Goal: Task Accomplishment & Management: Use online tool/utility

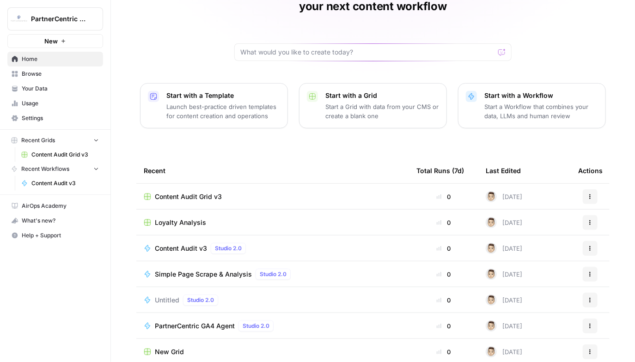
scroll to position [62, 0]
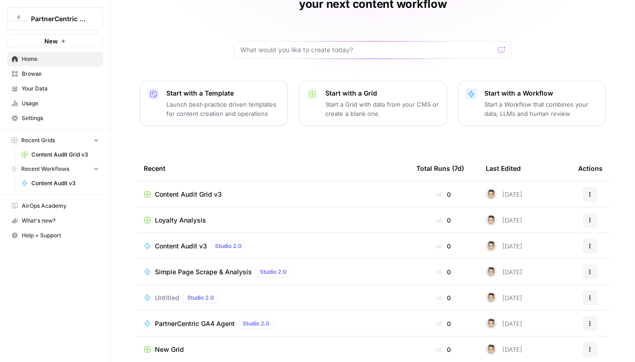
click at [39, 77] on span "Browse" at bounding box center [60, 74] width 77 height 8
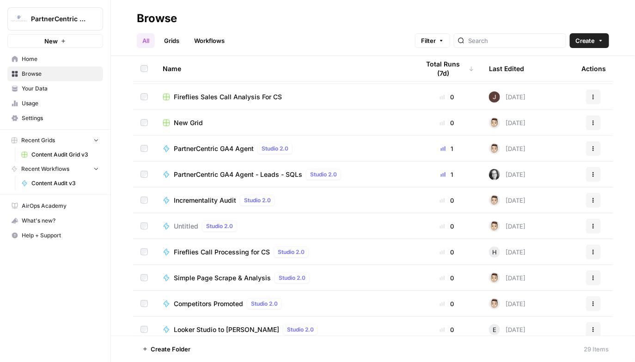
scroll to position [138, 0]
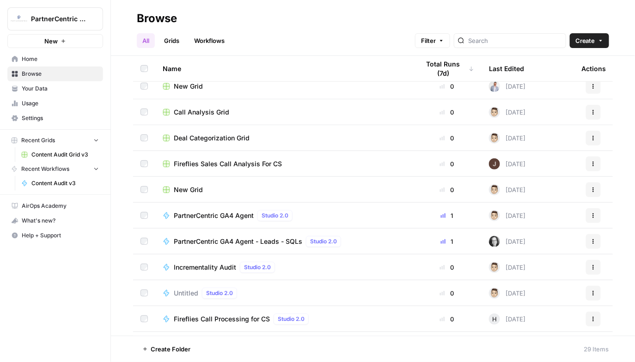
click at [211, 46] on link "Workflows" at bounding box center [210, 40] width 42 height 15
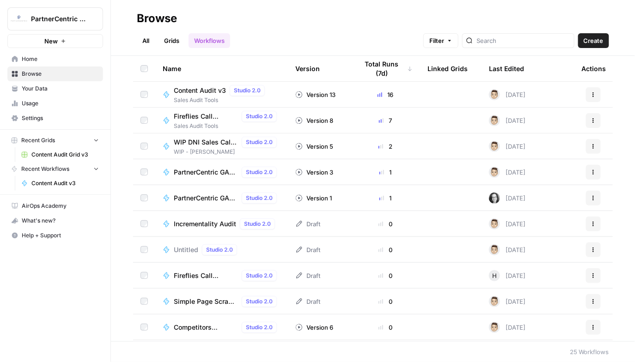
click at [153, 43] on link "All" at bounding box center [146, 40] width 18 height 15
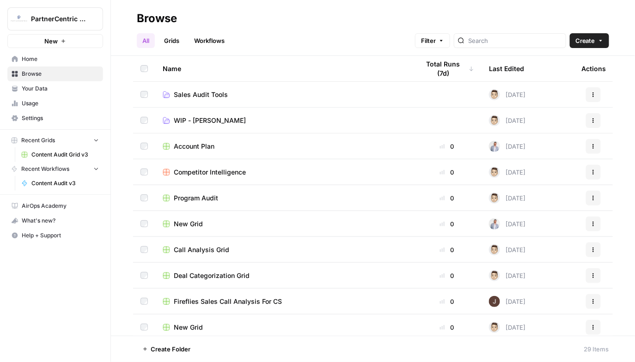
click at [193, 99] on td "Sales Audit Tools" at bounding box center [283, 94] width 257 height 25
click at [193, 96] on span "Sales Audit Tools" at bounding box center [201, 94] width 54 height 9
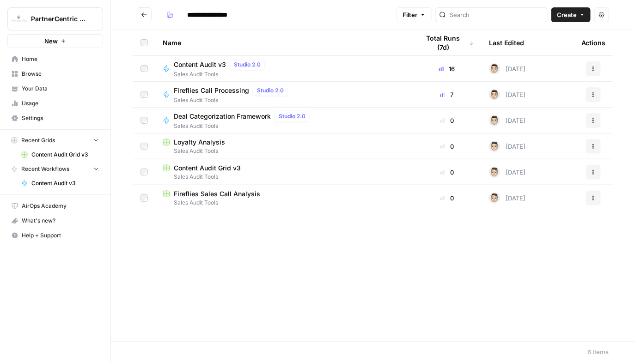
click at [142, 14] on icon "Go back" at bounding box center [144, 14] width 6 height 4
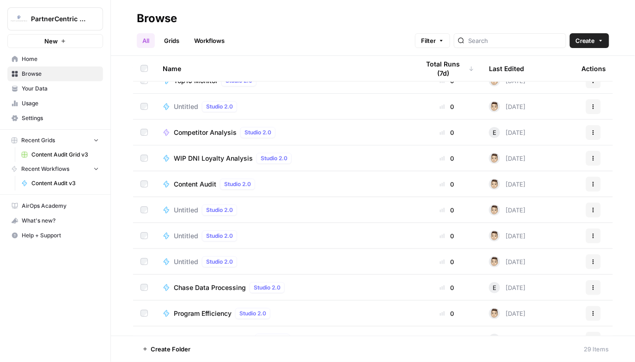
scroll to position [496, 0]
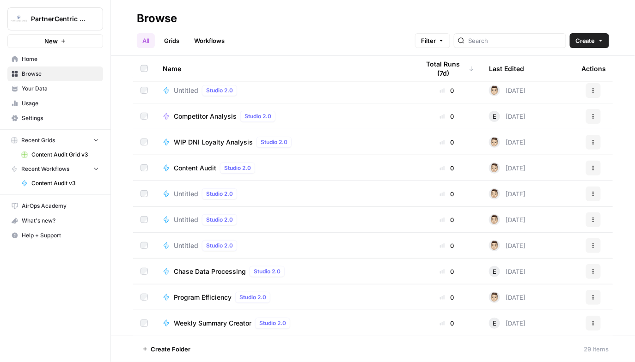
click at [207, 138] on span "WIP DNI Loyalty Analysis" at bounding box center [213, 142] width 79 height 9
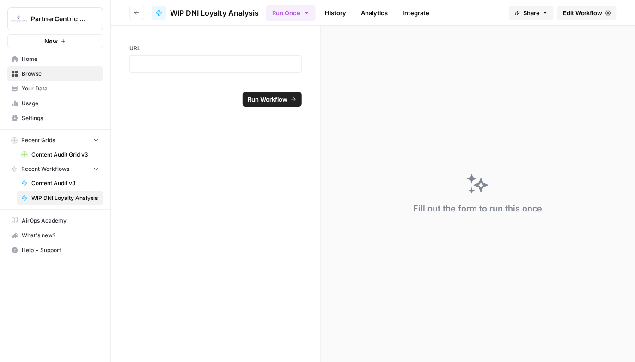
click at [584, 12] on span "Edit Workflow" at bounding box center [583, 12] width 40 height 9
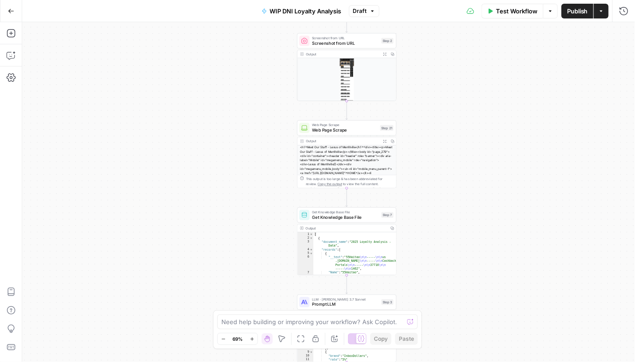
drag, startPoint x: 534, startPoint y: 176, endPoint x: 466, endPoint y: 66, distance: 129.3
click at [466, 66] on div "Workflow Set Inputs Inputs Screenshot from URL Screenshot from URL Step 2 Outpu…" at bounding box center [328, 192] width 613 height 340
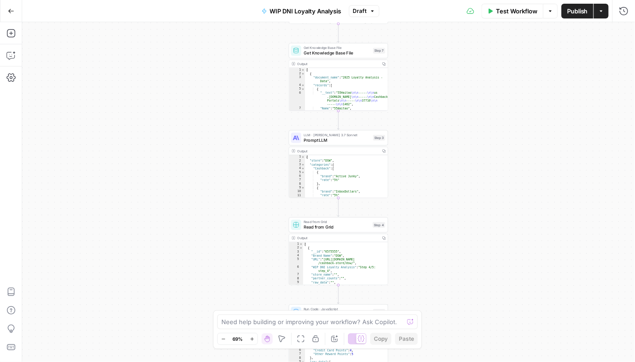
drag, startPoint x: 270, startPoint y: 275, endPoint x: 262, endPoint y: 110, distance: 164.8
click at [262, 110] on div "Workflow Set Inputs Inputs Screenshot from URL Screenshot from URL Step 2 Outpu…" at bounding box center [328, 192] width 613 height 340
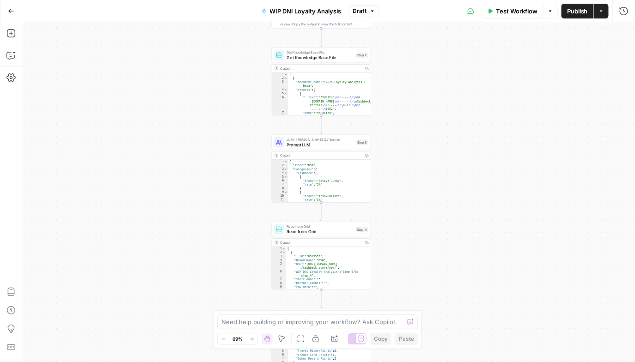
drag, startPoint x: 258, startPoint y: 281, endPoint x: 241, endPoint y: 288, distance: 18.6
click at [241, 288] on div "Workflow Set Inputs Inputs Screenshot from URL Screenshot from URL Step 2 Outpu…" at bounding box center [328, 192] width 613 height 340
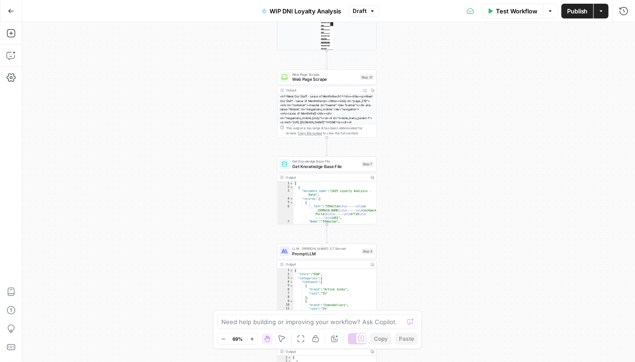
drag, startPoint x: 234, startPoint y: 93, endPoint x: 240, endPoint y: 202, distance: 109.2
click at [240, 202] on div "Workflow Set Inputs Inputs Screenshot from URL Screenshot from URL Step 2 Outpu…" at bounding box center [328, 192] width 613 height 340
click at [12, 15] on button "Go Back" at bounding box center [11, 11] width 17 height 17
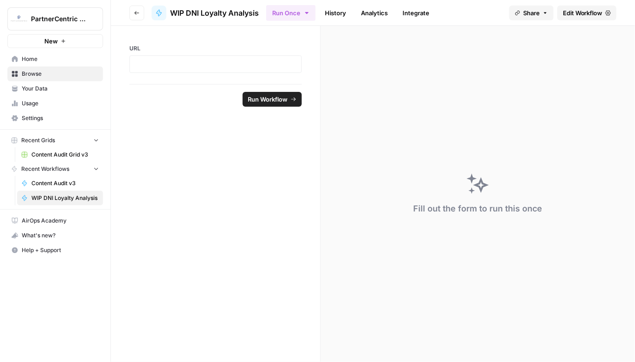
click at [55, 45] on span "New" at bounding box center [50, 41] width 13 height 9
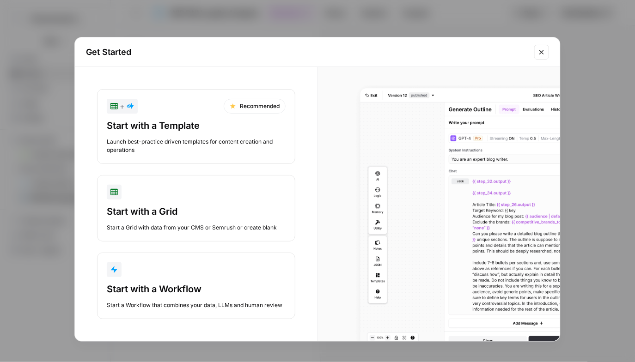
click at [246, 281] on button "Start with a Workflow Start a Workflow that combines your data, LLMs and human …" at bounding box center [196, 286] width 198 height 67
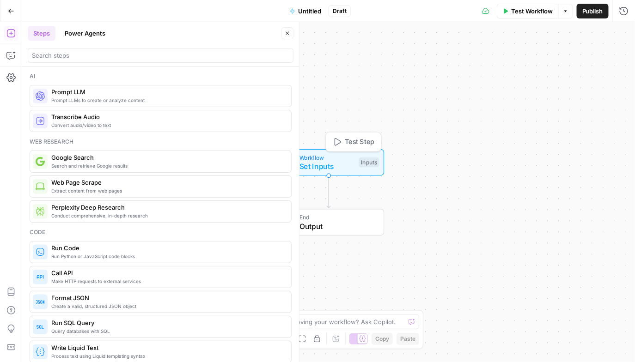
click at [330, 161] on span "Set Inputs" at bounding box center [327, 166] width 55 height 11
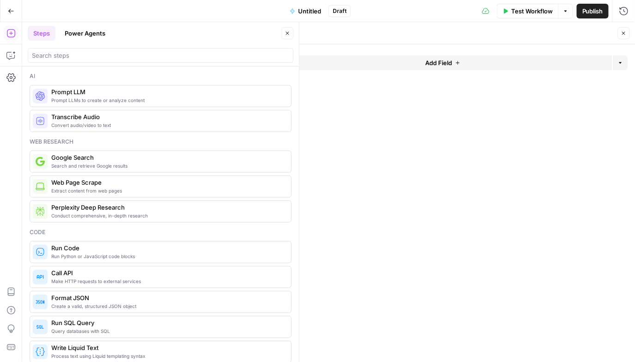
click at [436, 60] on span "Add Field" at bounding box center [438, 62] width 27 height 9
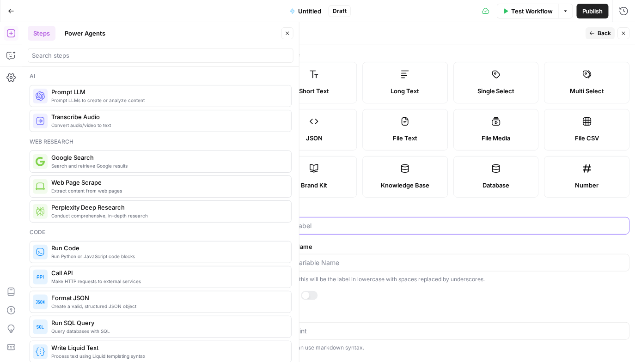
click at [355, 222] on input "Label" at bounding box center [451, 225] width 346 height 9
type input "URL"
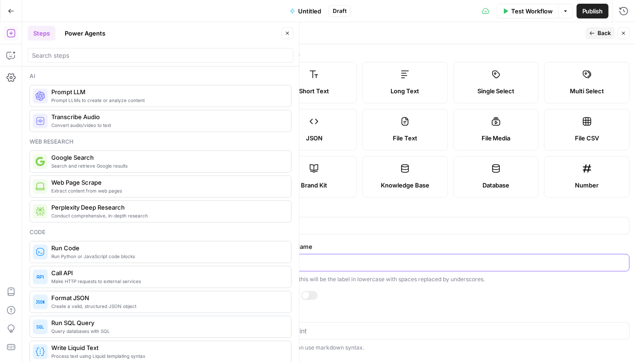
click at [310, 262] on input "Variable Name" at bounding box center [451, 262] width 346 height 9
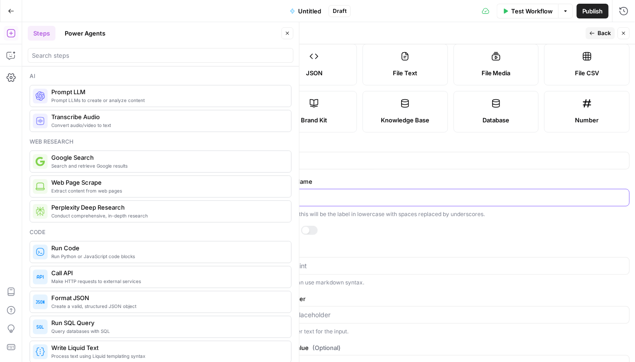
scroll to position [75, 0]
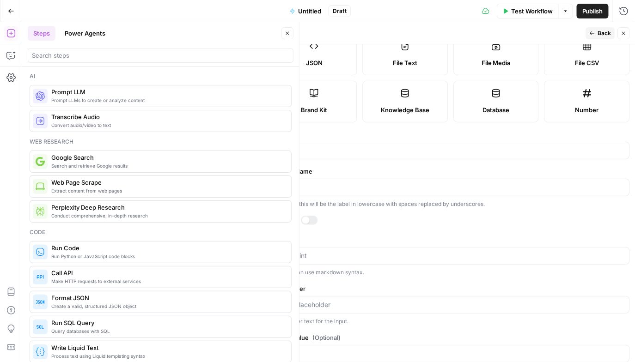
click at [307, 222] on div at bounding box center [305, 220] width 7 height 7
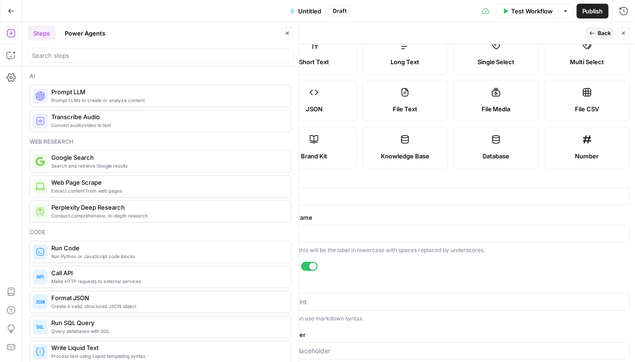
scroll to position [0, 0]
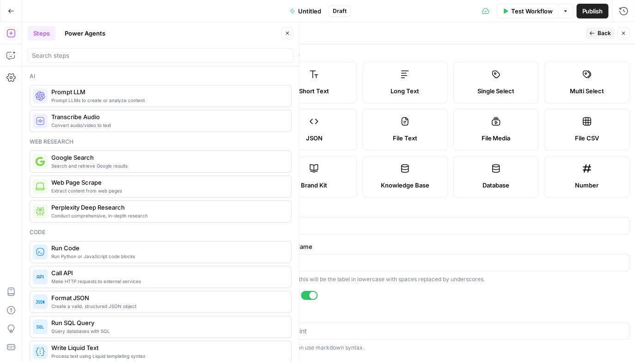
click at [624, 34] on icon "button" at bounding box center [623, 33] width 3 height 3
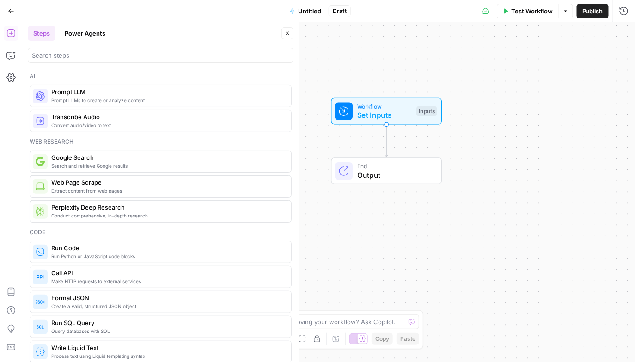
drag, startPoint x: 356, startPoint y: 124, endPoint x: 414, endPoint y: 73, distance: 77.0
click at [414, 73] on div "Workflow Set Inputs Inputs End Output" at bounding box center [328, 192] width 613 height 340
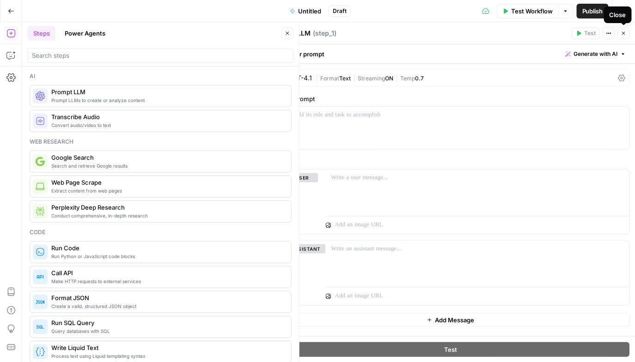
click at [627, 37] on button "Close" at bounding box center [624, 33] width 12 height 12
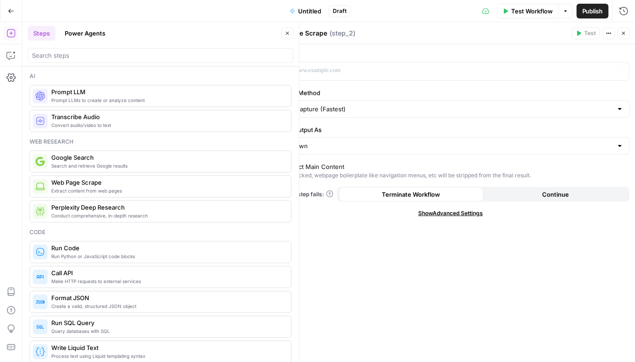
click at [491, 62] on div "“/” to reference Variables Menu" at bounding box center [451, 71] width 358 height 19
click at [485, 67] on p at bounding box center [443, 70] width 331 height 9
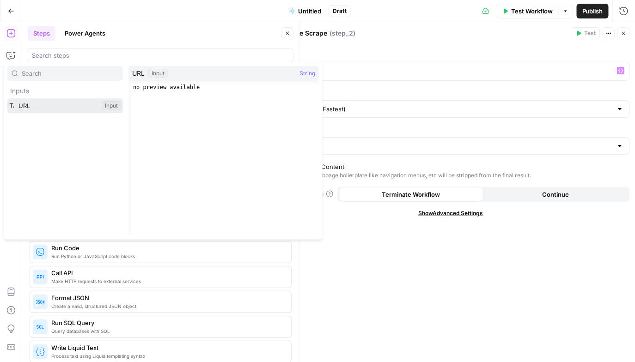
click at [72, 106] on button "Select variable URL" at bounding box center [65, 105] width 116 height 15
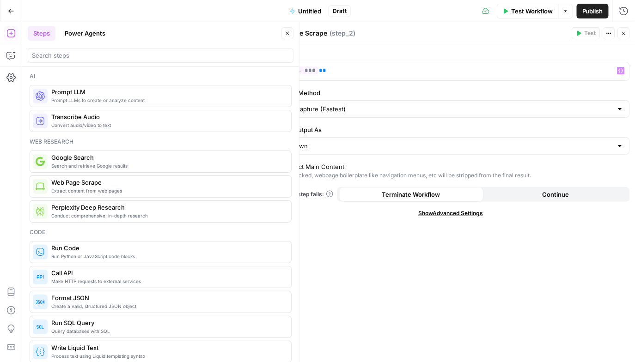
click at [355, 102] on div "Quick Capture (Fastest)" at bounding box center [451, 109] width 358 height 18
type input "Quick Capture (Fastest)"
click at [364, 94] on label "Scraping Method" at bounding box center [451, 92] width 358 height 9
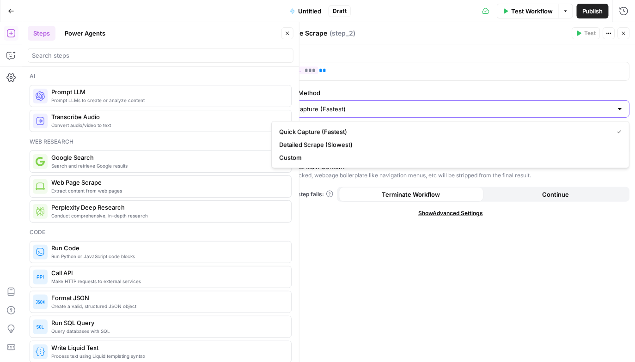
click at [364, 104] on input "Quick Capture (Fastest)" at bounding box center [445, 108] width 335 height 9
type input "Quick Capture (Fastest)"
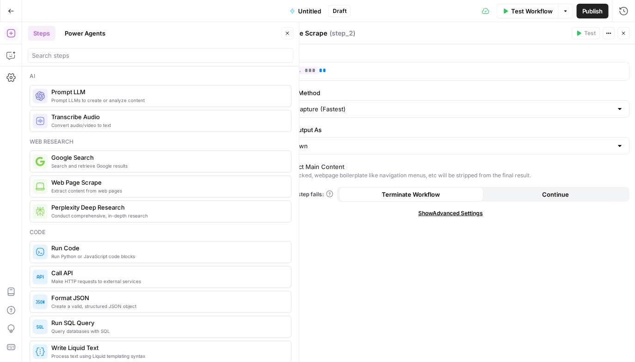
click at [364, 94] on label "Scraping Method" at bounding box center [451, 92] width 358 height 9
click at [364, 104] on input "Quick Capture (Fastest)" at bounding box center [445, 108] width 335 height 9
type input "Quick Capture (Fastest)"
click at [328, 235] on div "URL ** *** ** Scraping Method Quick Capture (Fastest) Render Output As Markdown…" at bounding box center [450, 203] width 369 height 318
click at [347, 153] on div "Markdown" at bounding box center [451, 146] width 358 height 18
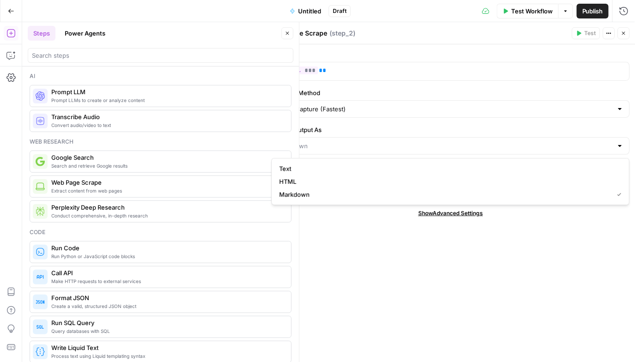
click at [347, 153] on div at bounding box center [451, 146] width 358 height 18
type input "Markdown"
click at [336, 239] on div "URL ** *** ** Scraping Method Quick Capture (Fastest) Render Output As Markdown…" at bounding box center [450, 203] width 369 height 318
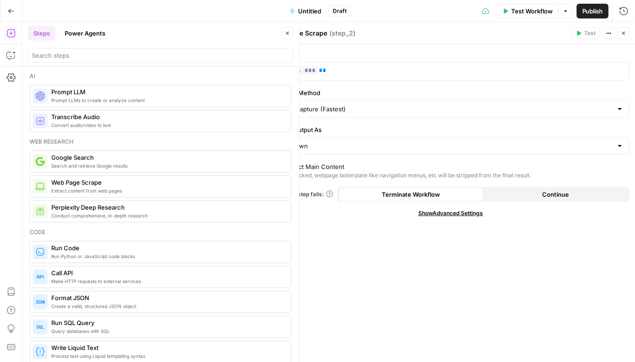
click at [430, 212] on span "Show Advanced Settings" at bounding box center [450, 213] width 65 height 8
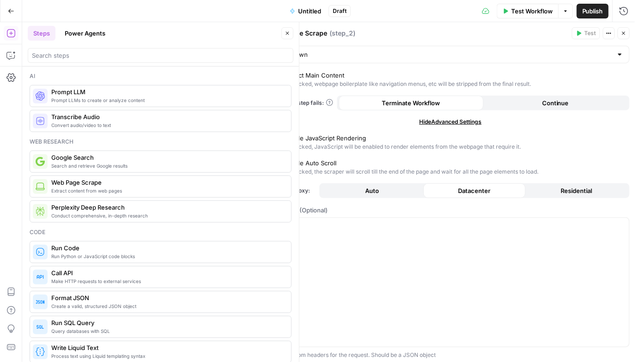
scroll to position [100, 0]
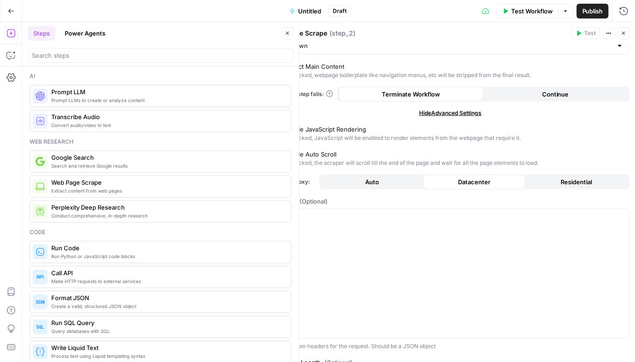
click at [332, 121] on div "URL ** *** ** Scraping Method Quick Capture (Fastest) Render Output As Markdown…" at bounding box center [450, 199] width 369 height 510
click at [327, 125] on div "Enable JavaScript Rendering" at bounding box center [325, 129] width 82 height 9
type input "Custom"
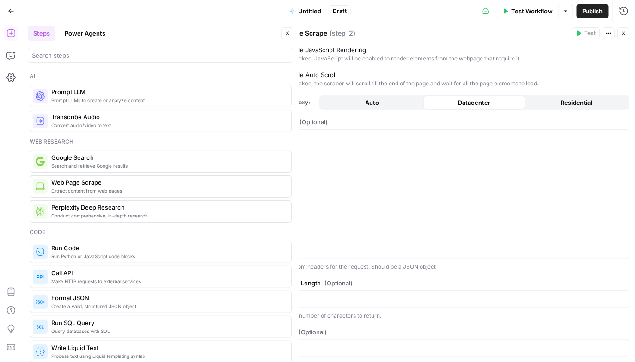
scroll to position [191, 0]
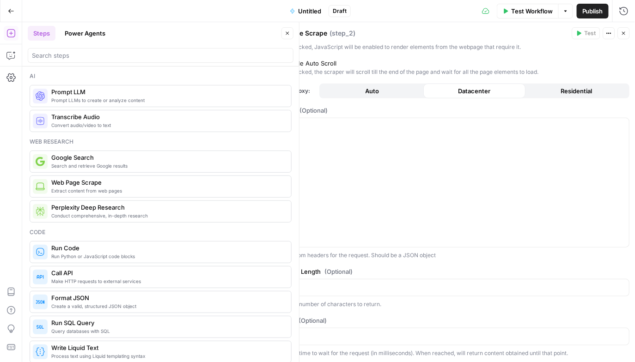
click at [390, 92] on button "Auto" at bounding box center [373, 91] width 102 height 15
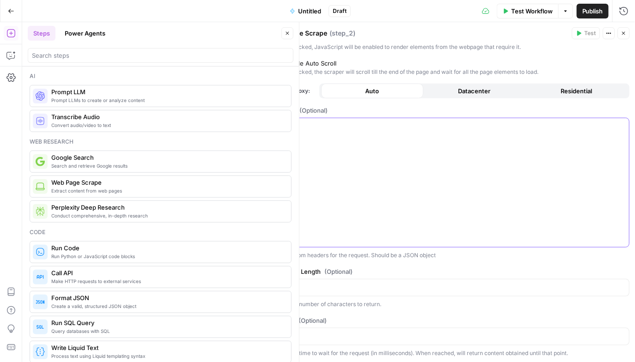
click at [349, 153] on div at bounding box center [450, 182] width 357 height 129
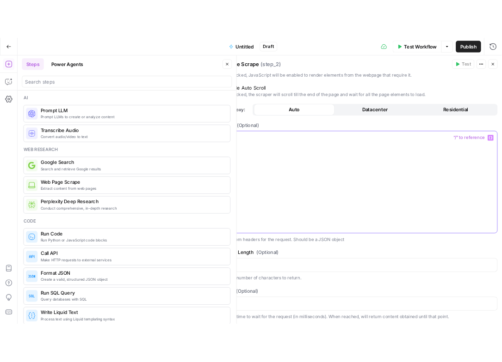
scroll to position [0, 0]
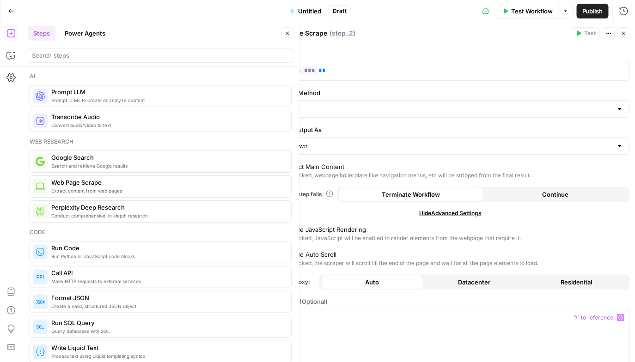
click at [628, 34] on button "Close" at bounding box center [624, 33] width 12 height 12
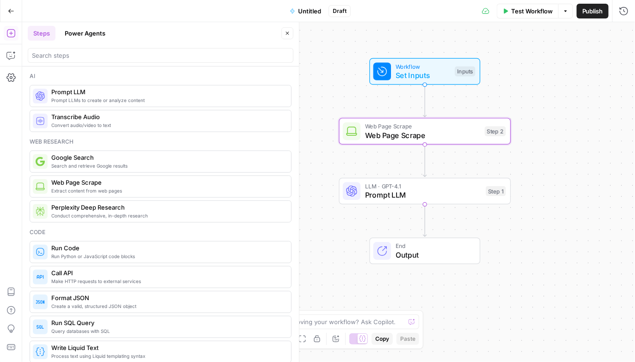
drag, startPoint x: 502, startPoint y: 209, endPoint x: 541, endPoint y: 169, distance: 55.9
click at [541, 169] on div "Workflow Set Inputs Inputs Web Page Scrape Web Page Scrape Step 2 LLM · GPT-4.1…" at bounding box center [328, 192] width 613 height 340
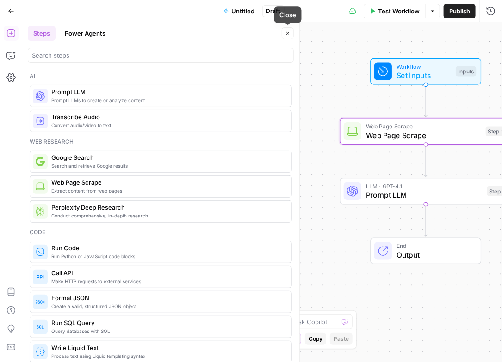
click at [289, 34] on icon "button" at bounding box center [287, 33] width 3 height 3
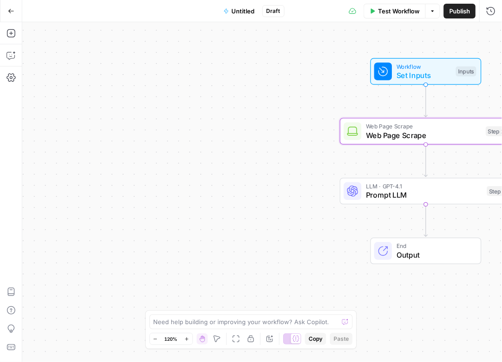
click at [395, 196] on span "Prompt LLM" at bounding box center [424, 195] width 116 height 11
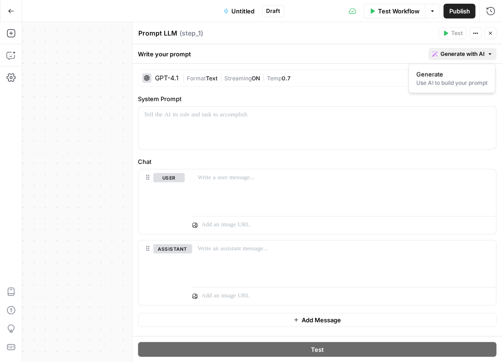
click at [472, 56] on span "Generate with AI" at bounding box center [462, 54] width 44 height 8
click at [450, 72] on span "Generate" at bounding box center [449, 74] width 67 height 9
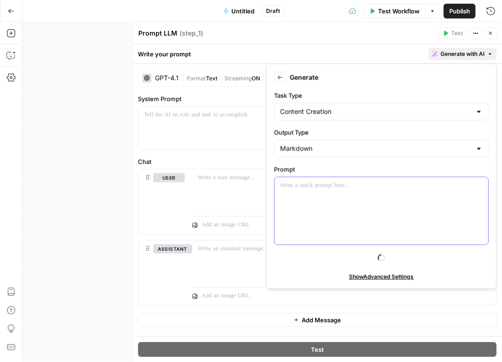
click at [338, 204] on div at bounding box center [381, 210] width 214 height 67
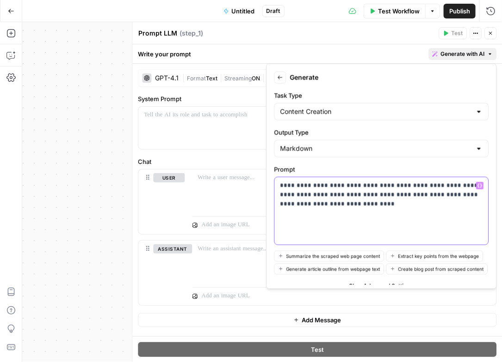
click at [361, 204] on p "**********" at bounding box center [381, 195] width 202 height 28
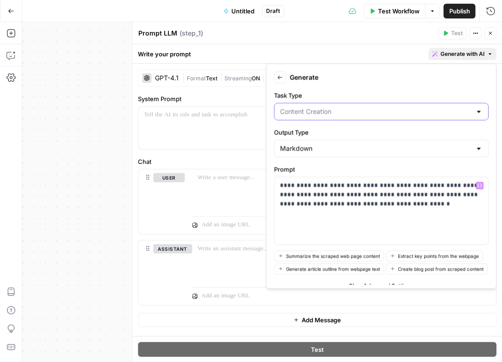
click at [350, 110] on input "Task Type" at bounding box center [375, 111] width 191 height 9
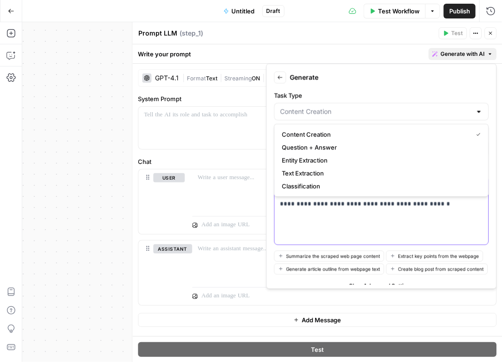
type input "Content Creation"
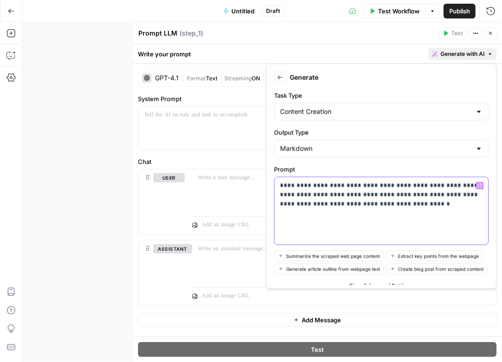
click at [322, 214] on div "**********" at bounding box center [381, 210] width 214 height 67
click at [410, 208] on p "**********" at bounding box center [381, 195] width 202 height 28
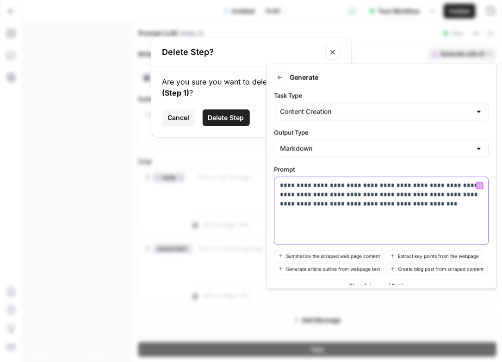
click at [412, 204] on p "**********" at bounding box center [381, 195] width 202 height 28
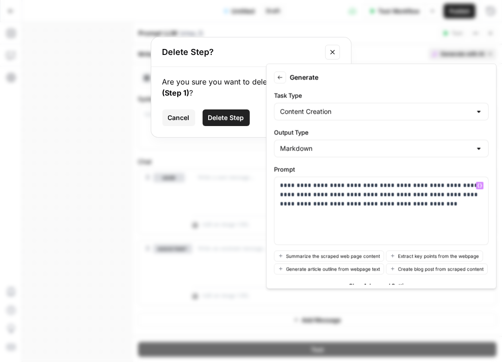
click at [178, 116] on span "Cancel" at bounding box center [179, 117] width 22 height 9
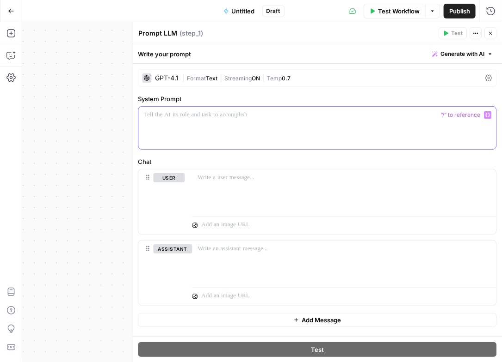
click at [312, 123] on div at bounding box center [316, 128] width 357 height 43
click at [465, 49] on button "Generate with AI" at bounding box center [462, 54] width 68 height 12
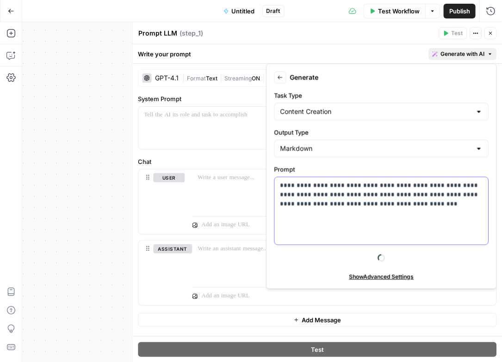
click at [427, 206] on p "**********" at bounding box center [381, 195] width 202 height 28
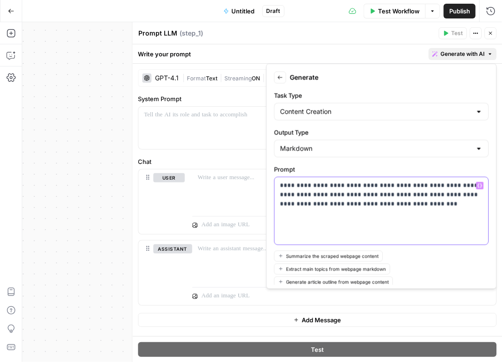
click at [425, 184] on p "**********" at bounding box center [381, 195] width 202 height 28
click at [433, 207] on p "**********" at bounding box center [381, 195] width 202 height 28
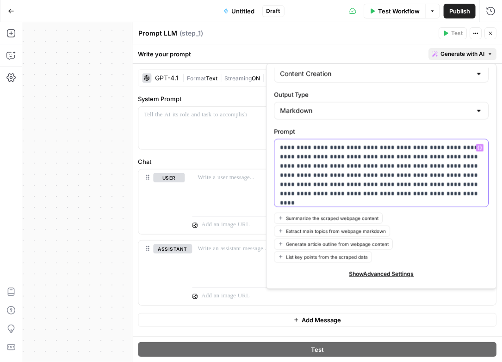
scroll to position [56, 0]
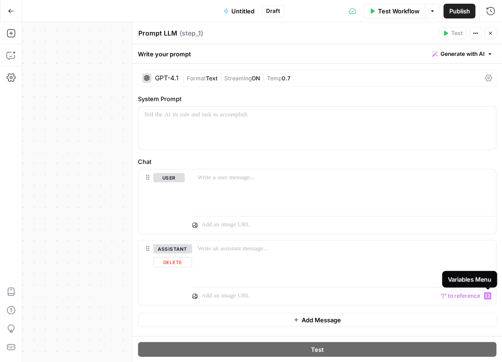
click at [471, 272] on div "Variables Menu" at bounding box center [469, 279] width 55 height 17
click at [460, 48] on button "Generate with AI" at bounding box center [462, 54] width 68 height 12
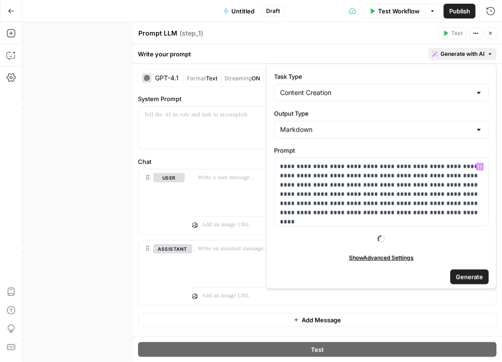
scroll to position [21, 0]
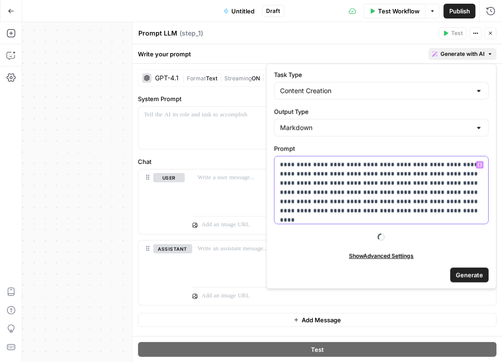
click at [443, 203] on p "**********" at bounding box center [381, 187] width 202 height 55
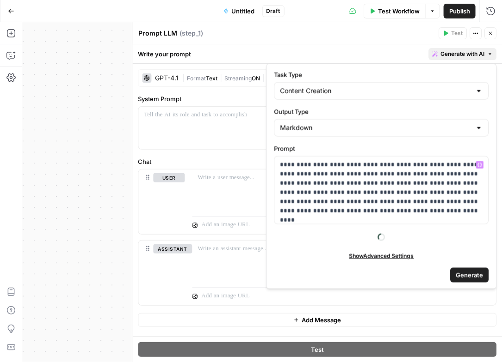
click at [352, 245] on form "**********" at bounding box center [381, 176] width 222 height 217
click at [355, 258] on span "Show Advanced Settings" at bounding box center [381, 256] width 65 height 8
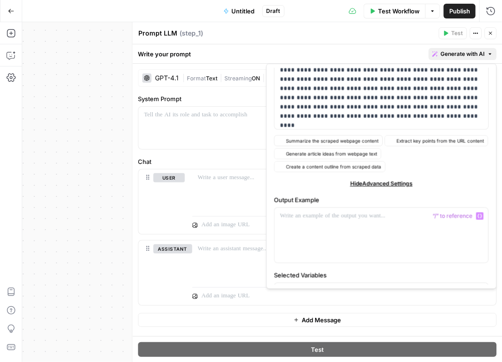
scroll to position [155, 0]
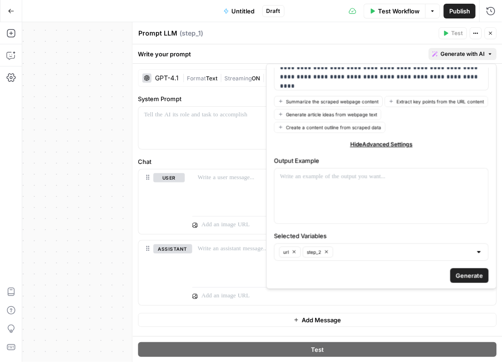
click at [462, 276] on span "Generate" at bounding box center [468, 275] width 27 height 9
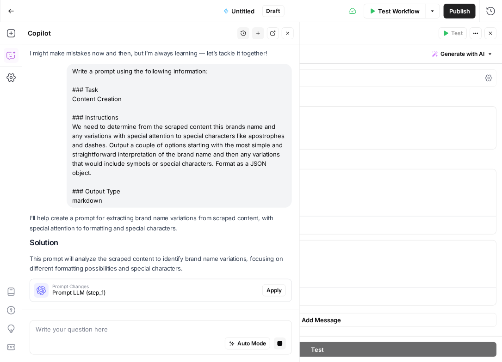
scroll to position [49, 0]
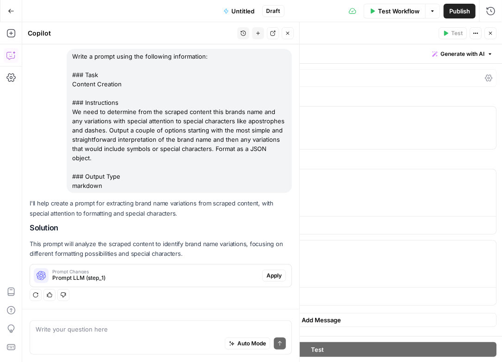
click at [277, 280] on button "Apply" at bounding box center [274, 276] width 24 height 12
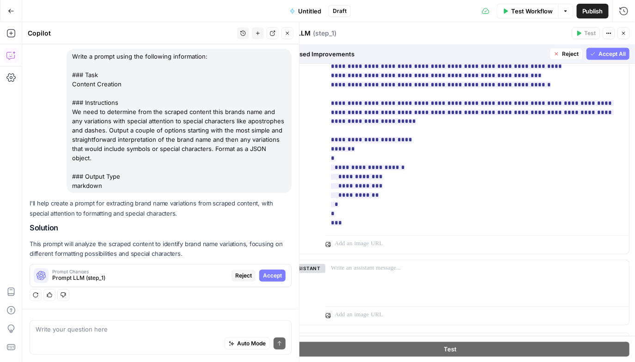
scroll to position [512, 0]
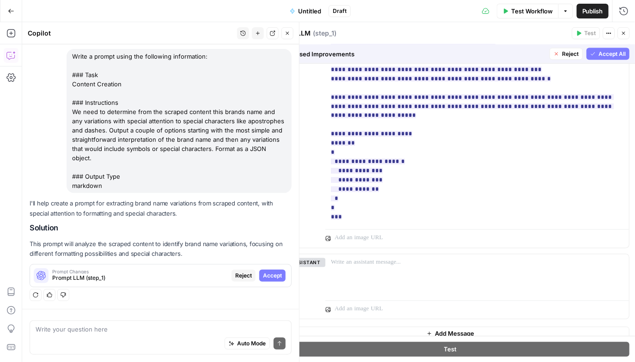
click at [609, 50] on span "Accept All" at bounding box center [612, 54] width 27 height 8
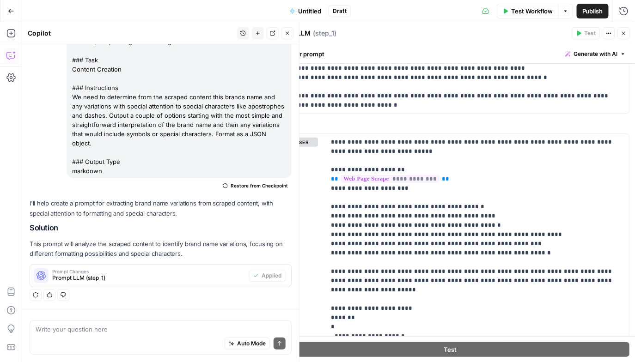
scroll to position [224, 0]
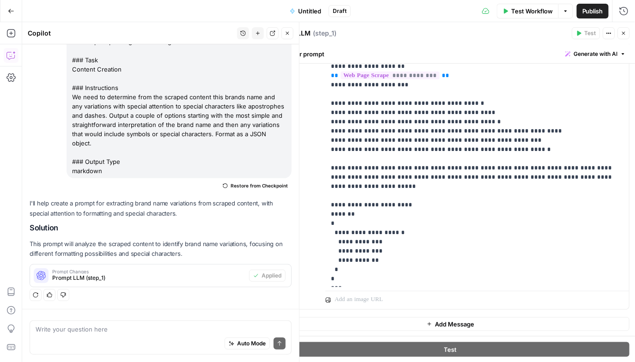
click at [622, 39] on button "Close" at bounding box center [624, 33] width 12 height 12
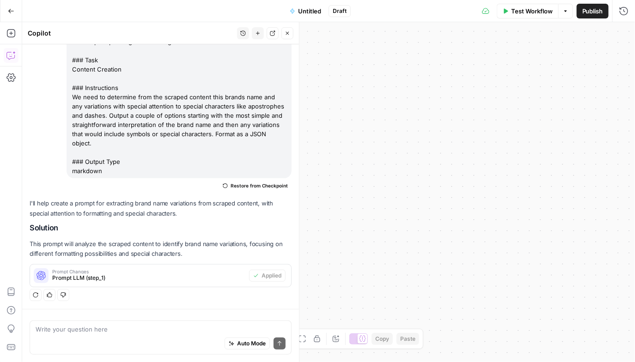
click at [291, 38] on button "Close" at bounding box center [287, 33] width 12 height 12
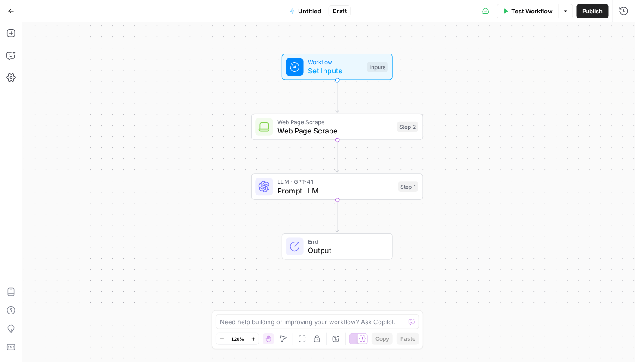
drag, startPoint x: 225, startPoint y: 88, endPoint x: 529, endPoint y: 83, distance: 304.2
click at [529, 83] on div "Workflow Set Inputs Inputs Web Page Scrape Web Page Scrape Step 2 LLM · GPT-4.1…" at bounding box center [328, 192] width 613 height 340
click at [526, 15] on span "Test Workflow" at bounding box center [532, 10] width 42 height 9
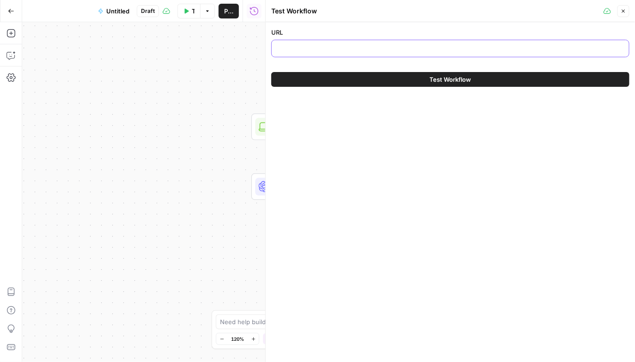
click at [352, 48] on input "URL" at bounding box center [450, 48] width 346 height 9
paste input "[URL][DOMAIN_NAME]"
type input "[URL][DOMAIN_NAME]"
click at [347, 73] on button "Test Workflow" at bounding box center [450, 79] width 358 height 15
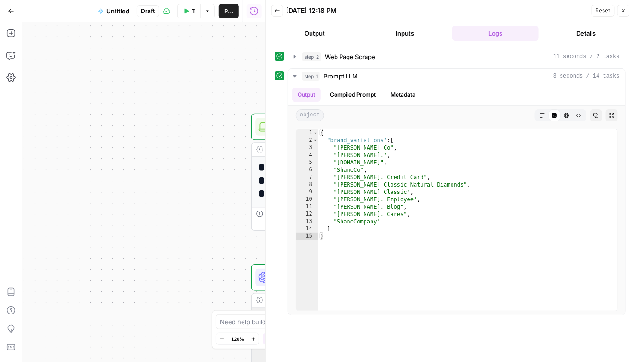
click at [623, 14] on button "Close" at bounding box center [624, 11] width 12 height 12
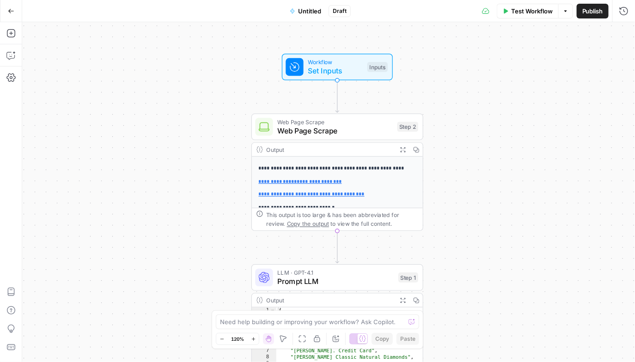
scroll to position [55, 0]
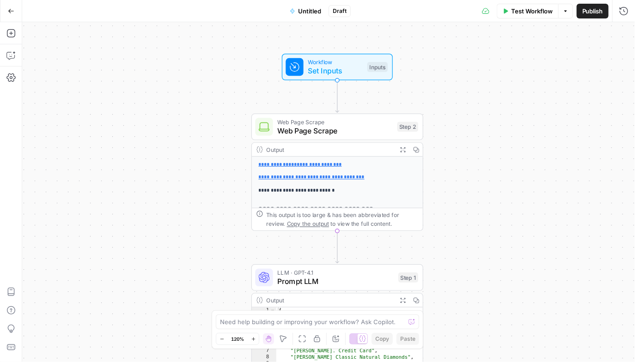
click at [306, 273] on span "LLM · GPT-4.1" at bounding box center [335, 273] width 116 height 9
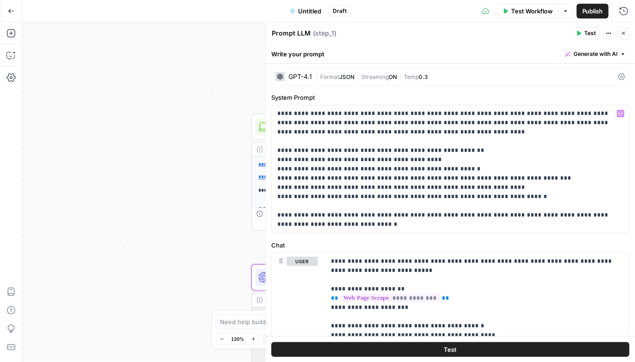
scroll to position [0, 0]
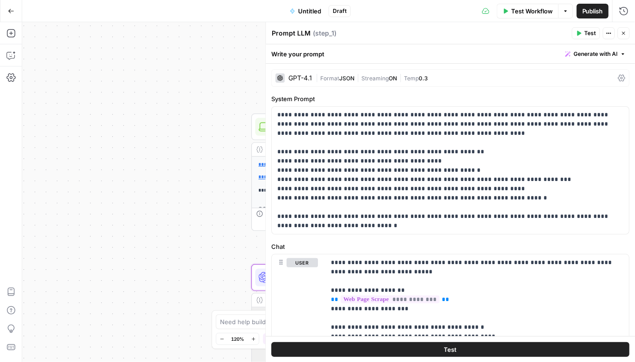
click at [597, 55] on span "Generate with AI" at bounding box center [596, 54] width 44 height 8
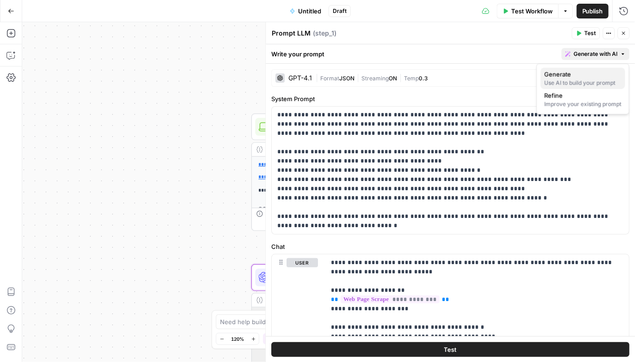
click at [568, 82] on div "Use AI to build your prompt" at bounding box center [582, 83] width 77 height 8
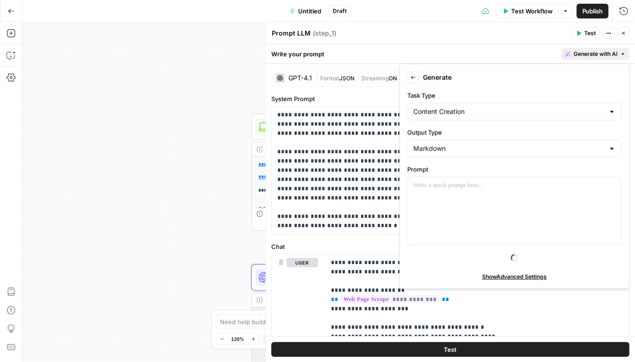
click at [611, 57] on span "Generate with AI" at bounding box center [596, 54] width 44 height 8
click at [413, 82] on button "Back" at bounding box center [414, 78] width 12 height 12
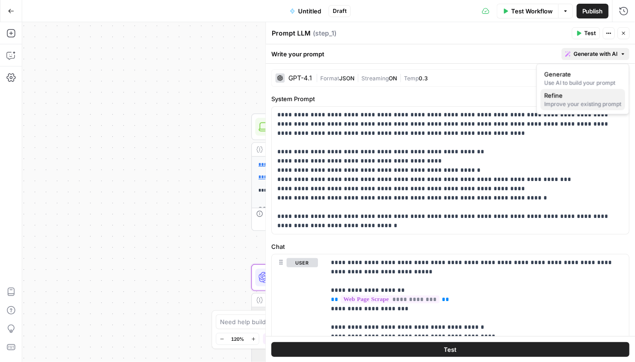
click at [589, 104] on div "Improve your existing prompt" at bounding box center [582, 104] width 77 height 8
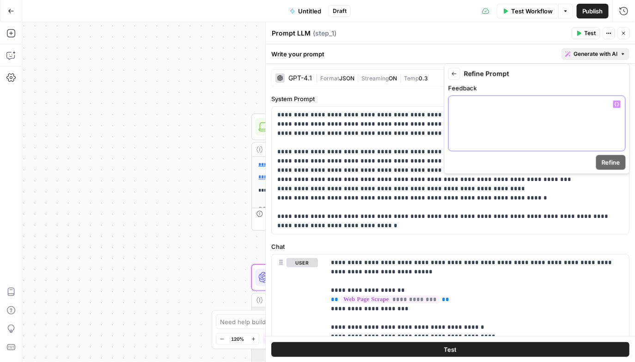
click at [508, 114] on div at bounding box center [537, 123] width 177 height 55
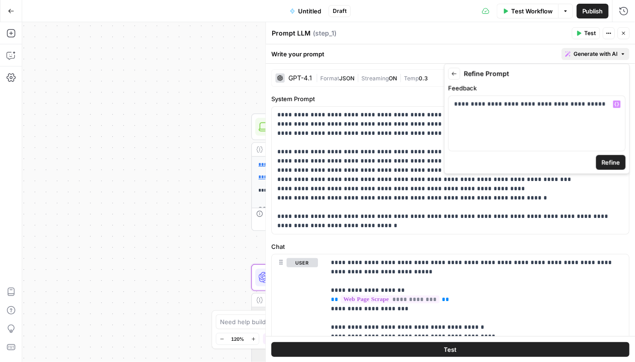
click at [220, 226] on div "**********" at bounding box center [328, 192] width 613 height 340
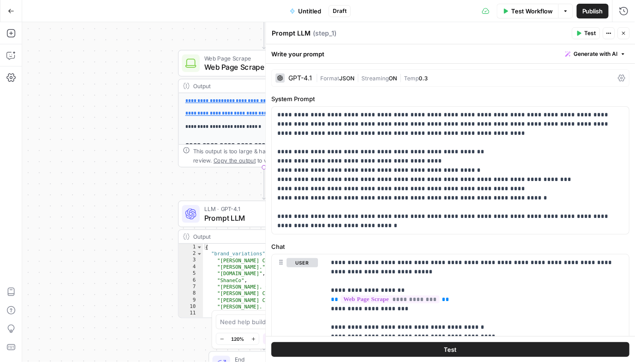
scroll to position [21, 0]
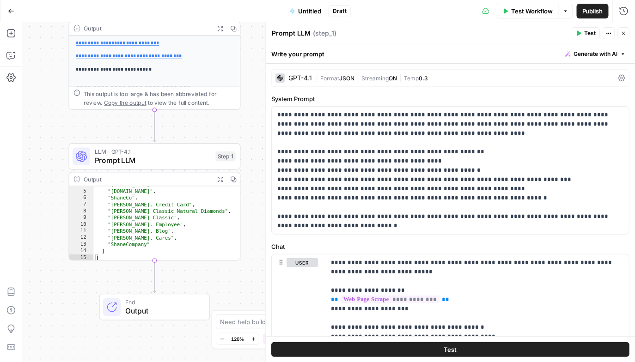
click at [234, 178] on icon "button" at bounding box center [234, 180] width 6 height 6
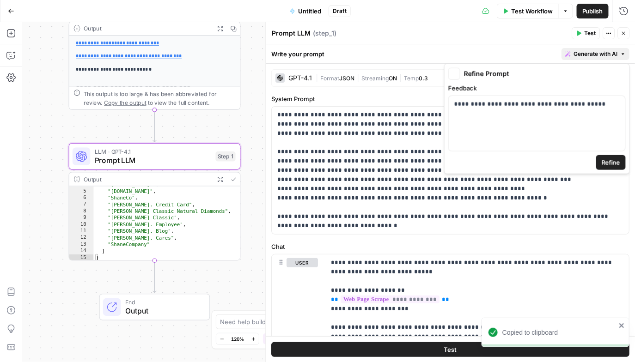
click at [599, 58] on button "Generate with AI" at bounding box center [596, 54] width 68 height 12
click at [599, 107] on p "**********" at bounding box center [536, 104] width 165 height 9
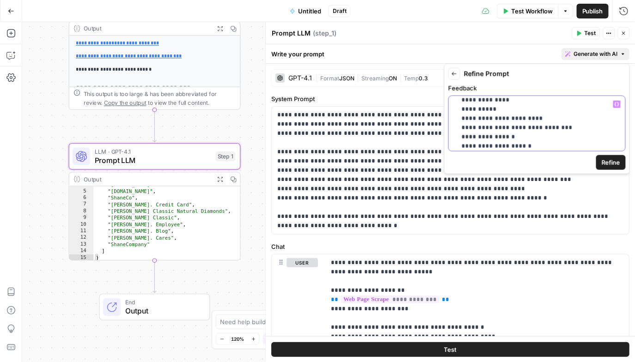
scroll to position [100, 0]
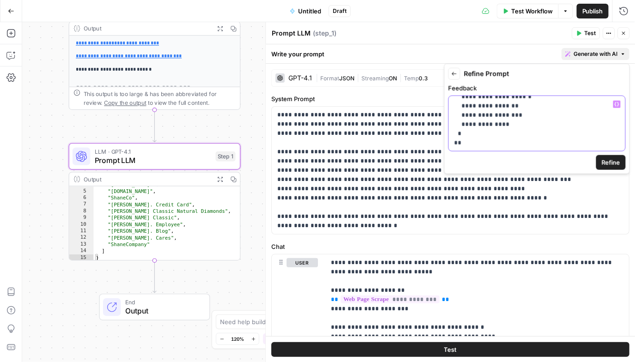
click at [486, 136] on p "**********" at bounding box center [536, 74] width 165 height 148
click at [479, 142] on p "**********" at bounding box center [536, 74] width 165 height 148
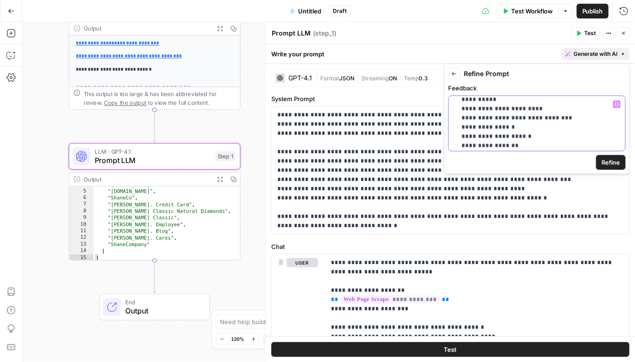
scroll to position [109, 0]
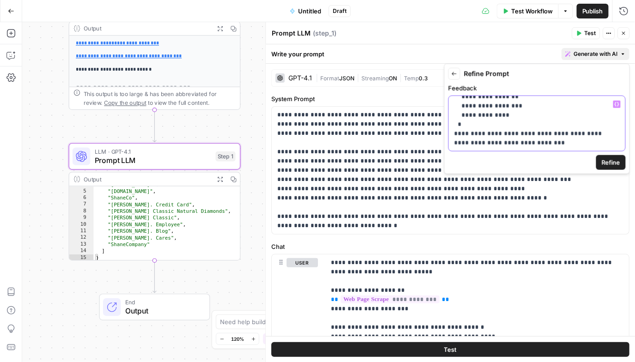
click at [551, 144] on p "**********" at bounding box center [536, 69] width 165 height 157
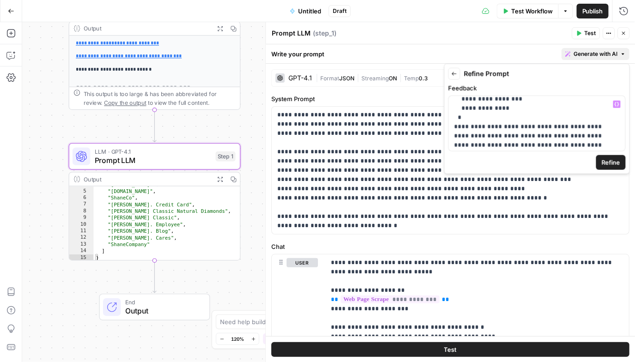
click at [614, 168] on button "Refine" at bounding box center [611, 162] width 30 height 15
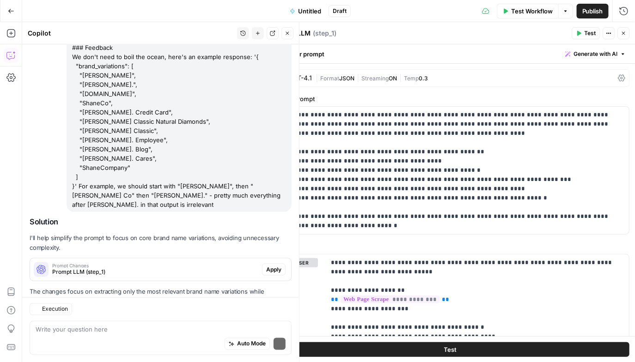
scroll to position [377, 0]
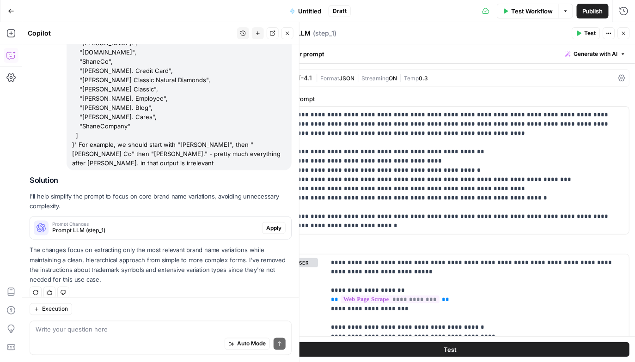
click at [281, 224] on span "Apply" at bounding box center [273, 228] width 15 height 8
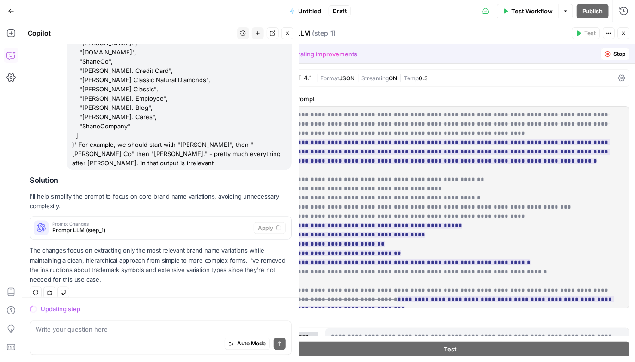
click at [477, 214] on del "**********" at bounding box center [425, 203] width 294 height 34
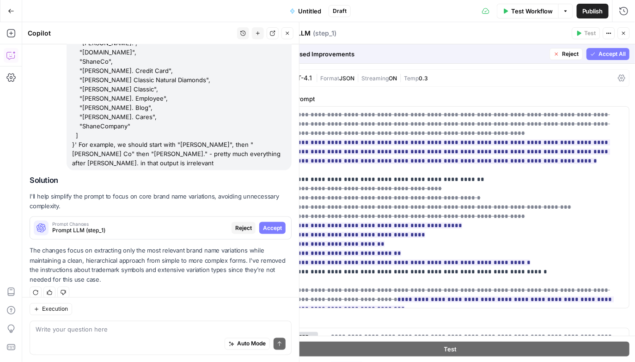
click at [618, 49] on button "Accept All" at bounding box center [608, 54] width 43 height 12
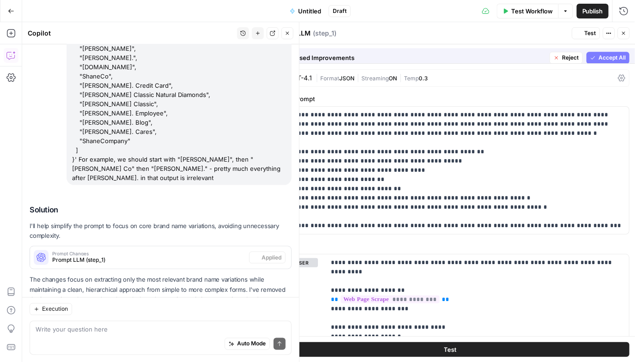
scroll to position [392, 0]
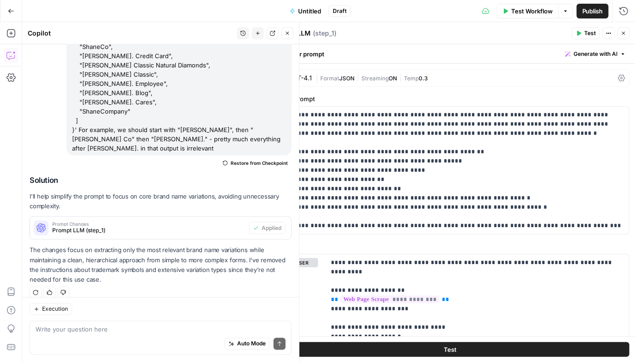
click at [588, 36] on span "Test" at bounding box center [591, 33] width 12 height 8
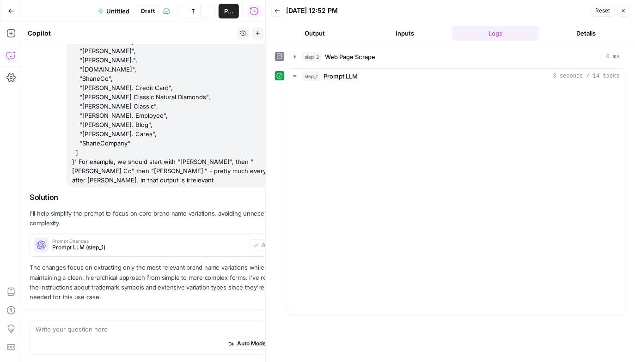
scroll to position [392, 0]
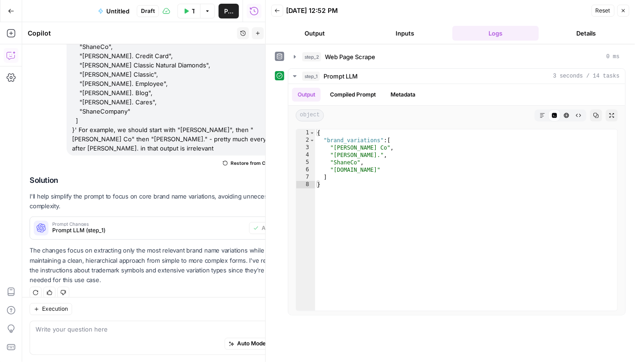
click at [627, 12] on button "Close" at bounding box center [624, 11] width 12 height 12
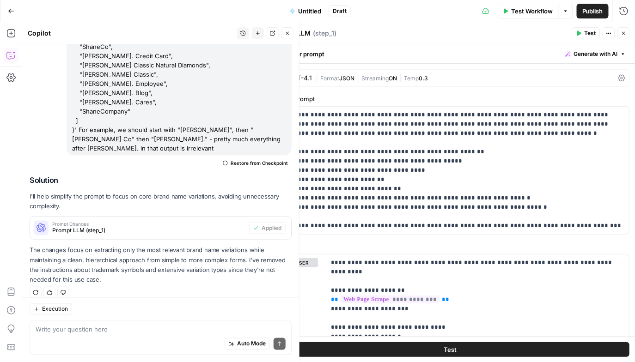
click at [624, 34] on icon "button" at bounding box center [624, 34] width 6 height 6
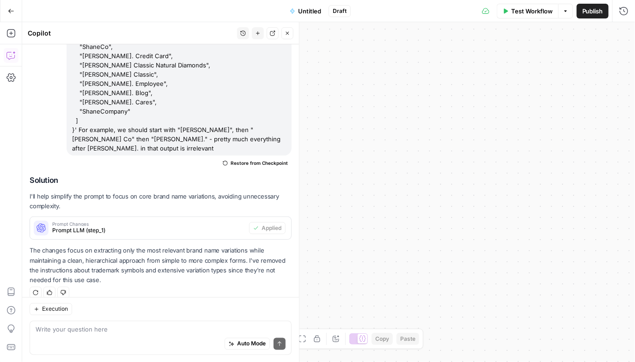
click at [290, 35] on icon "button" at bounding box center [288, 34] width 6 height 6
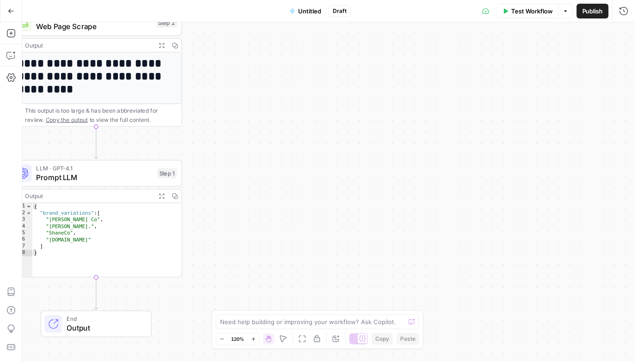
drag, startPoint x: 182, startPoint y: 99, endPoint x: 330, endPoint y: 57, distance: 154.5
click at [330, 57] on div "**********" at bounding box center [328, 192] width 613 height 340
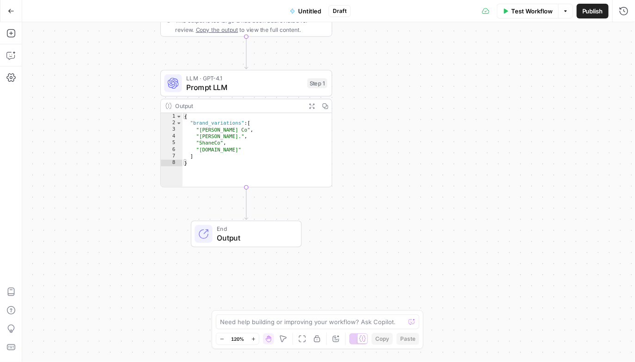
drag, startPoint x: 317, startPoint y: 179, endPoint x: 381, endPoint y: 112, distance: 93.2
click at [381, 112] on div "**********" at bounding box center [328, 192] width 613 height 340
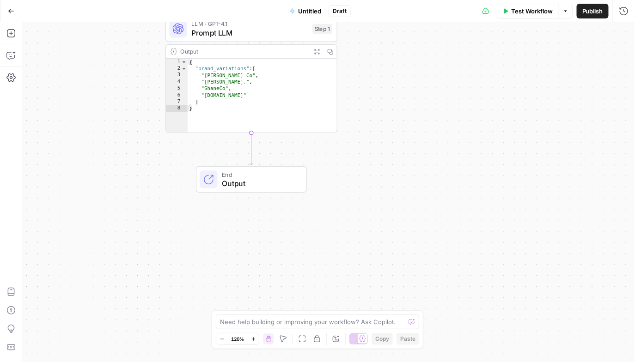
drag, startPoint x: 384, startPoint y: 149, endPoint x: 389, endPoint y: 95, distance: 54.8
click at [389, 95] on div "**********" at bounding box center [328, 192] width 613 height 340
click at [14, 34] on icon "button" at bounding box center [10, 33] width 8 height 8
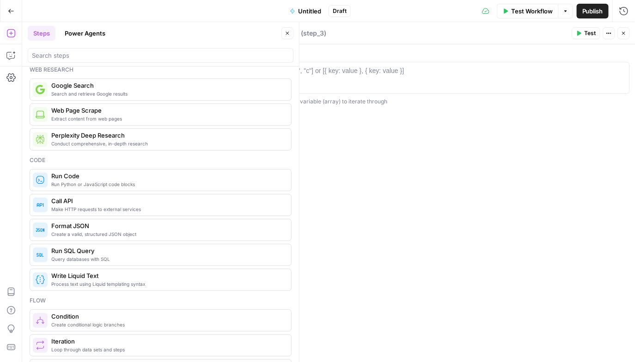
scroll to position [38, 0]
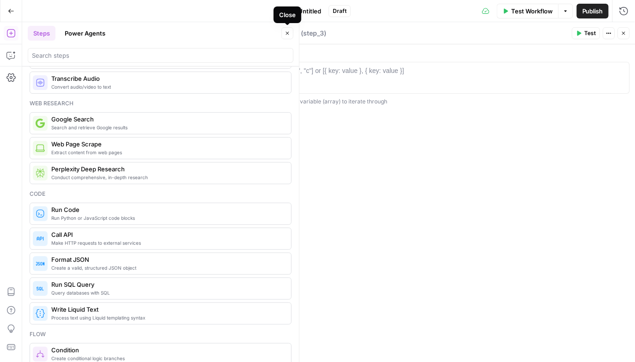
click at [289, 31] on icon "button" at bounding box center [288, 34] width 6 height 6
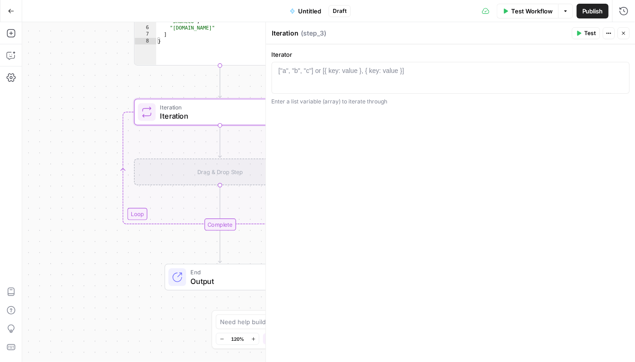
drag, startPoint x: 238, startPoint y: 194, endPoint x: 71, endPoint y: 99, distance: 191.9
click at [71, 99] on div "**********" at bounding box center [328, 192] width 613 height 340
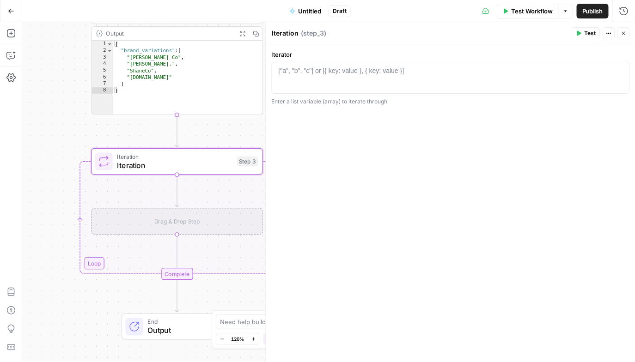
drag, startPoint x: 165, startPoint y: 82, endPoint x: 122, endPoint y: 132, distance: 65.5
click at [122, 132] on div "**********" at bounding box center [328, 192] width 613 height 340
click at [349, 72] on div "["a", "b", "c"] or [{ key: value }, { key: value }]" at bounding box center [342, 70] width 126 height 9
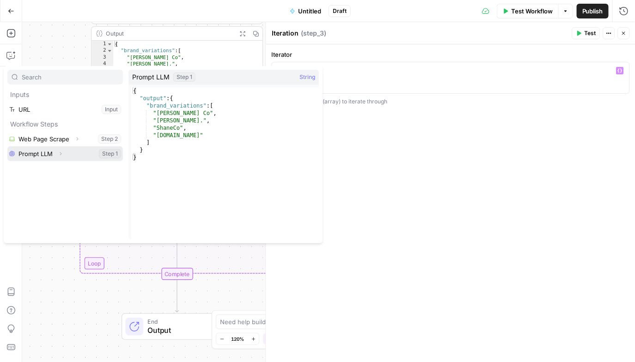
click at [59, 152] on icon "button" at bounding box center [61, 154] width 6 height 6
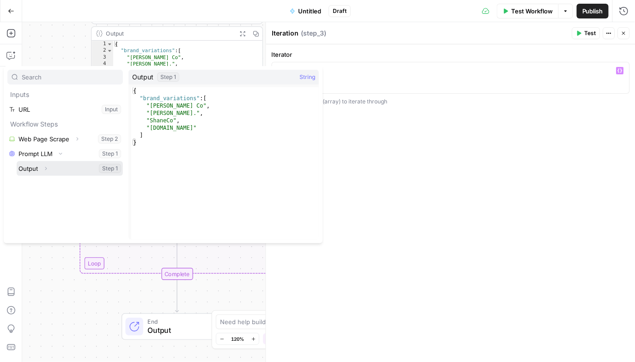
click at [46, 171] on icon "button" at bounding box center [46, 169] width 6 height 6
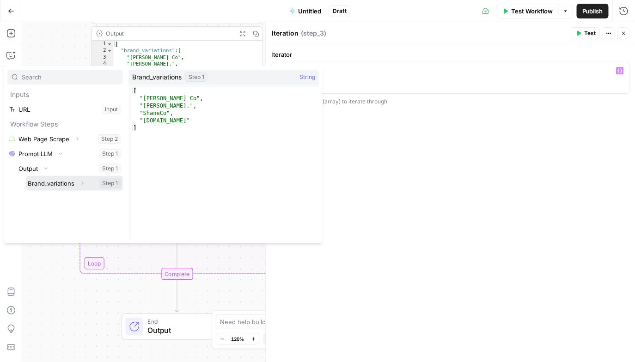
click at [42, 182] on button "Select variable Brand_variations" at bounding box center [74, 183] width 97 height 15
type textarea "**********"
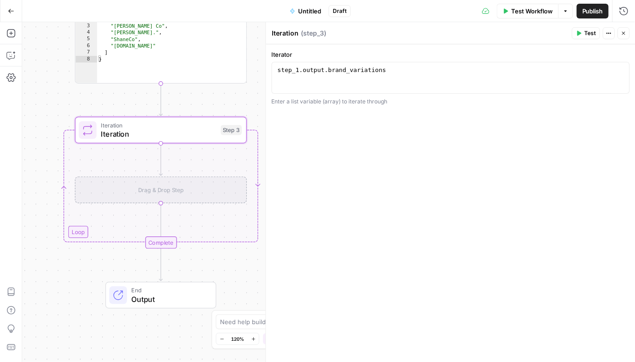
drag, startPoint x: 219, startPoint y: 134, endPoint x: 203, endPoint y: 103, distance: 35.4
click at [203, 103] on div "**********" at bounding box center [328, 192] width 613 height 340
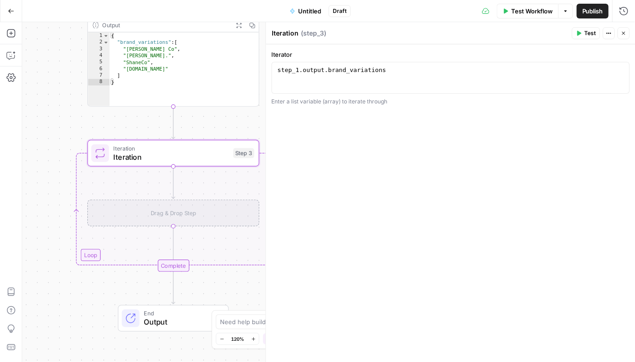
drag, startPoint x: 201, startPoint y: 99, endPoint x: 213, endPoint y: 122, distance: 26.3
click at [213, 122] on div "**********" at bounding box center [328, 192] width 613 height 340
type textarea "*"
click at [201, 82] on div "{ "brand_variations" : [ "[PERSON_NAME]" , "[PERSON_NAME]." , "ShaneCo" , "[DOM…" at bounding box center [184, 76] width 150 height 88
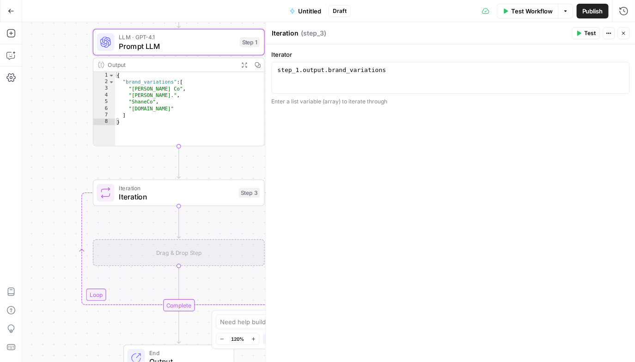
click at [156, 67] on div "Output" at bounding box center [171, 65] width 127 height 9
click at [180, 43] on span "Prompt LLM" at bounding box center [177, 46] width 116 height 11
